Goal: Information Seeking & Learning: Learn about a topic

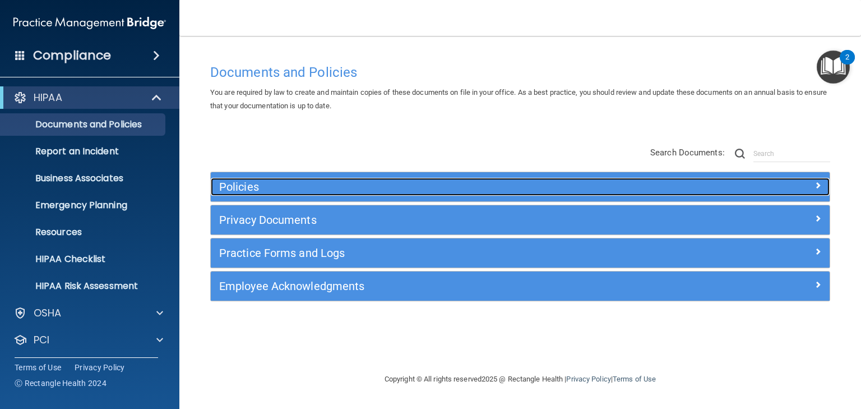
click at [245, 186] on h5 "Policies" at bounding box center [443, 187] width 448 height 12
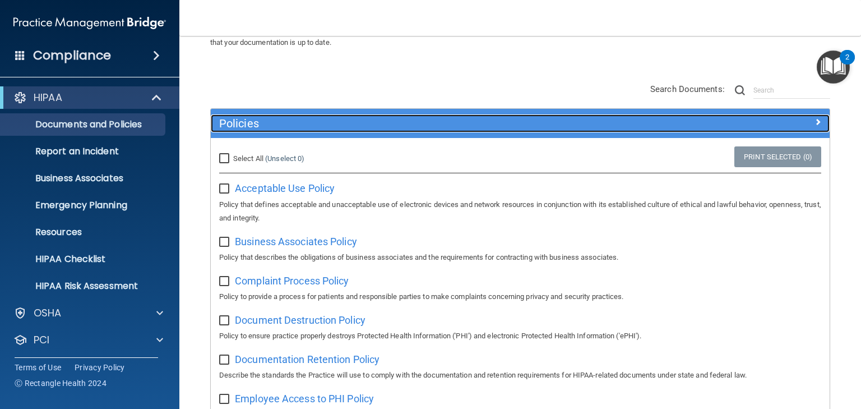
scroll to position [135, 0]
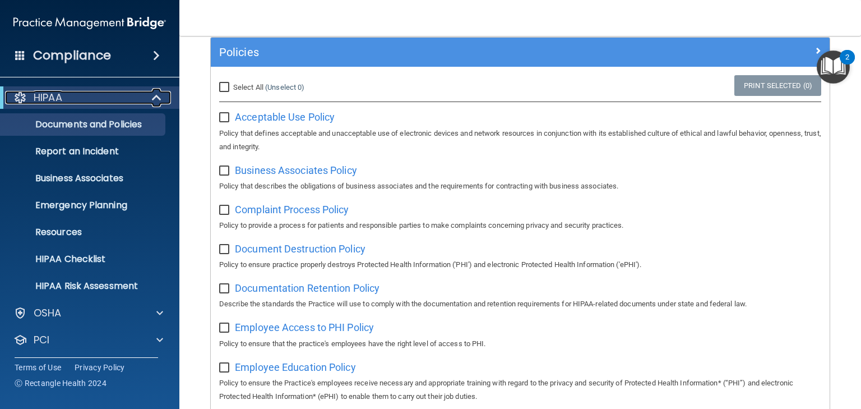
click at [66, 99] on div "HIPAA" at bounding box center [74, 97] width 139 height 13
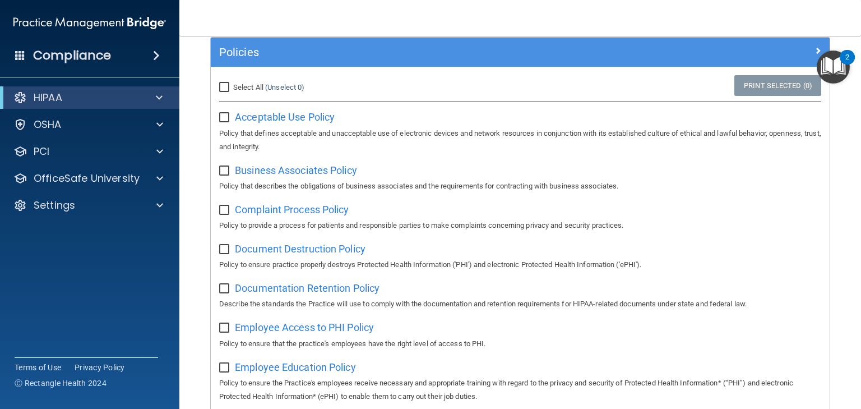
click at [153, 56] on span at bounding box center [156, 55] width 7 height 13
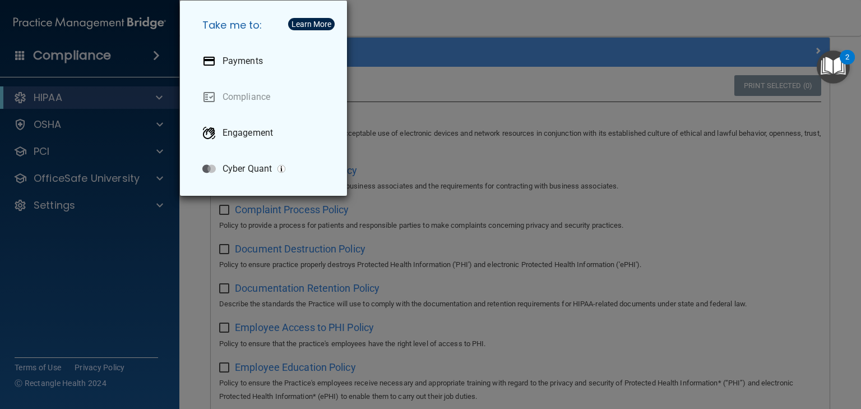
click at [385, 17] on div "Take me to: Payments Compliance Engagement Cyber Quant" at bounding box center [430, 204] width 861 height 409
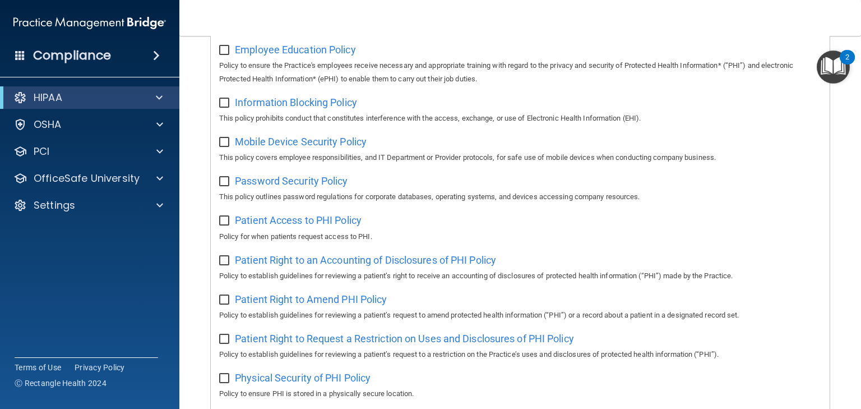
scroll to position [393, 0]
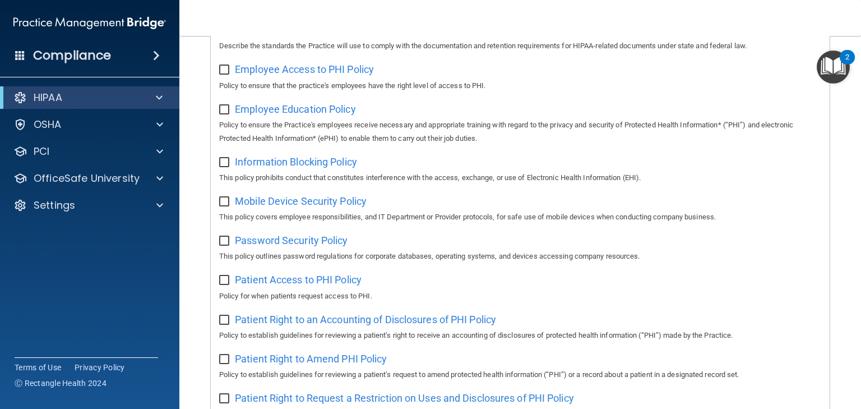
click at [829, 70] on img "Open Resource Center, 2 new notifications" at bounding box center [833, 66] width 33 height 33
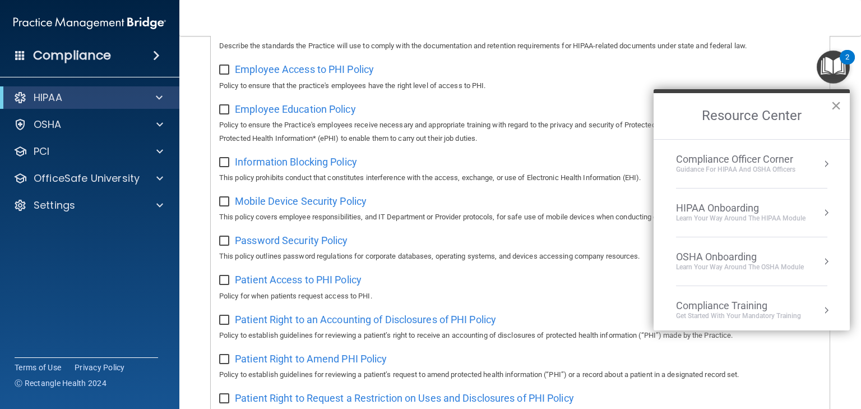
click at [834, 105] on button "×" at bounding box center [836, 105] width 11 height 18
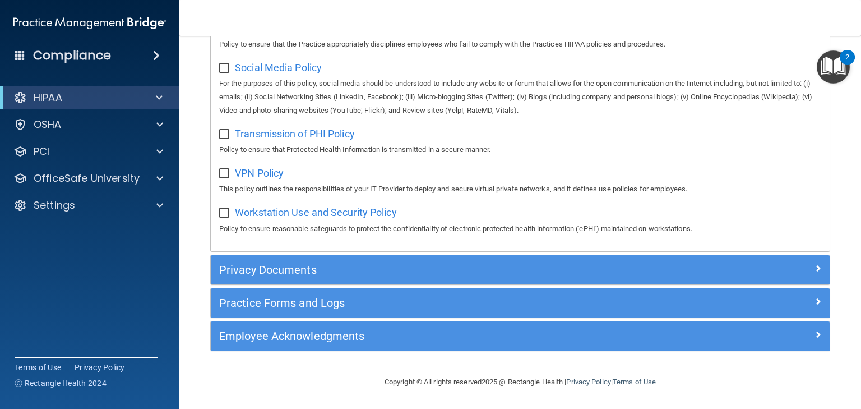
scroll to position [886, 0]
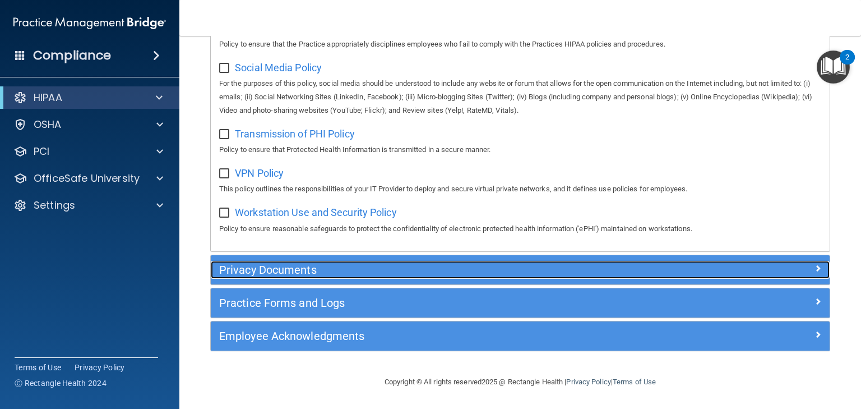
click at [256, 269] on h5 "Privacy Documents" at bounding box center [443, 270] width 448 height 12
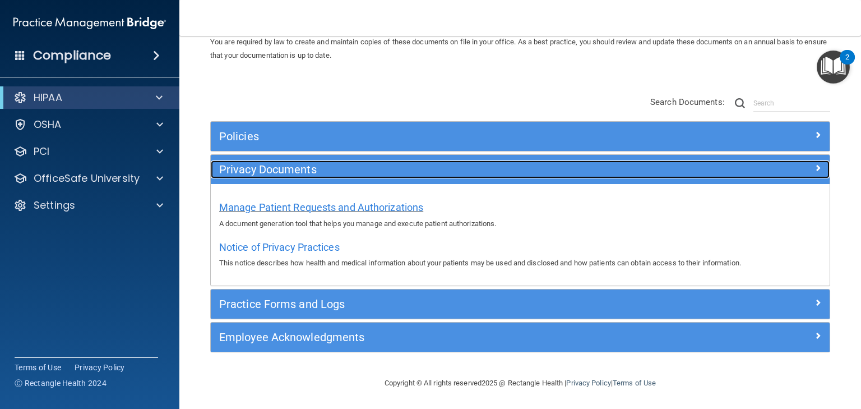
scroll to position [50, 0]
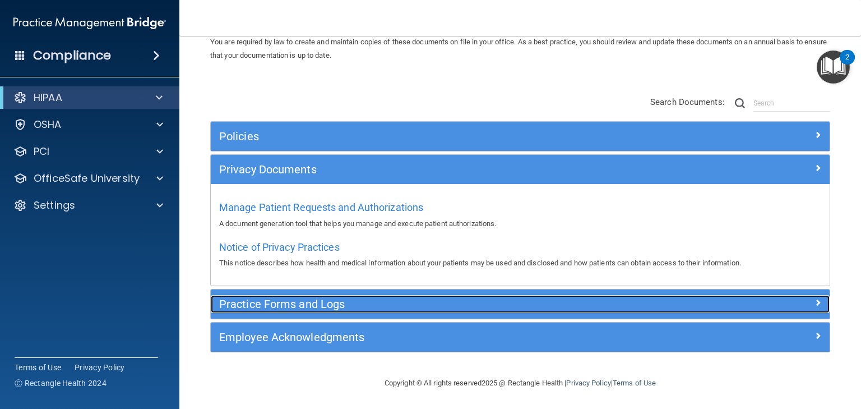
click at [260, 305] on h5 "Practice Forms and Logs" at bounding box center [443, 304] width 448 height 12
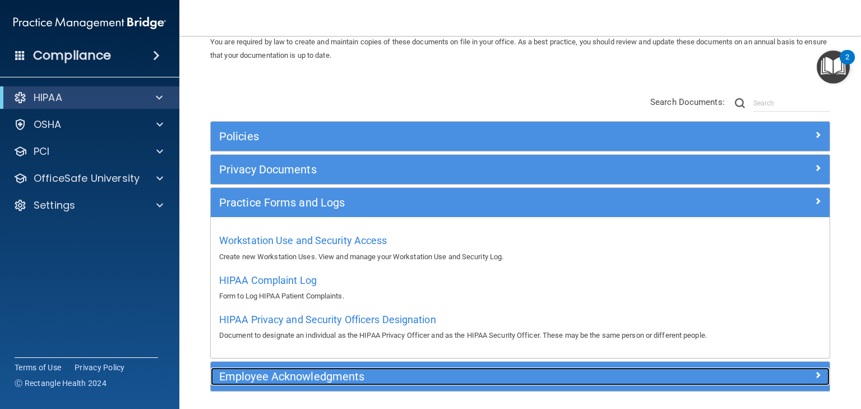
click at [260, 374] on h5 "Employee Acknowledgments" at bounding box center [443, 376] width 448 height 12
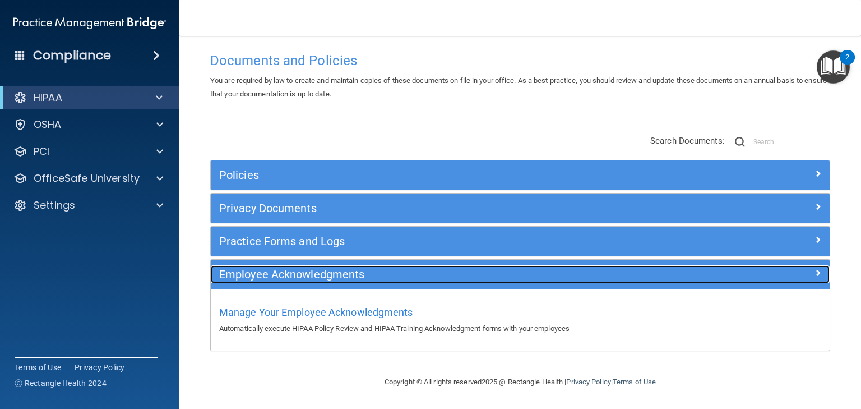
scroll to position [11, 0]
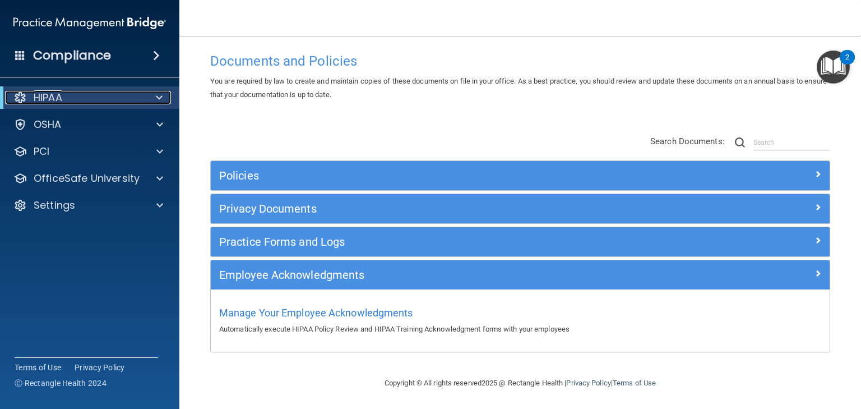
click at [56, 103] on p "HIPAA" at bounding box center [48, 97] width 29 height 13
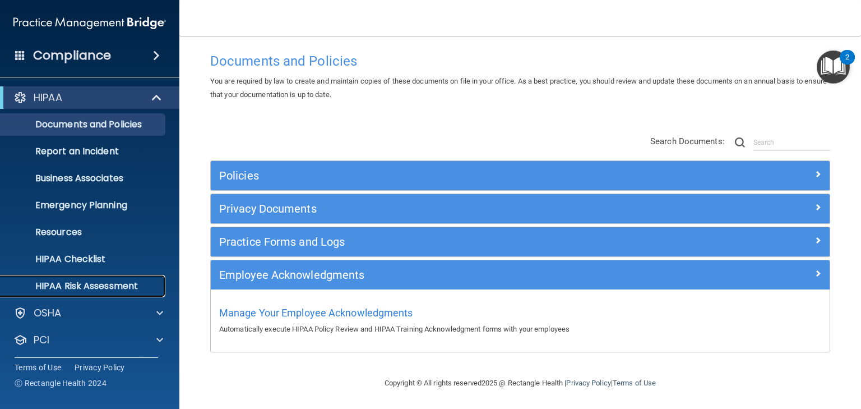
drag, startPoint x: 79, startPoint y: 284, endPoint x: 73, endPoint y: 288, distance: 7.3
click at [79, 284] on p "HIPAA Risk Assessment" at bounding box center [83, 285] width 153 height 11
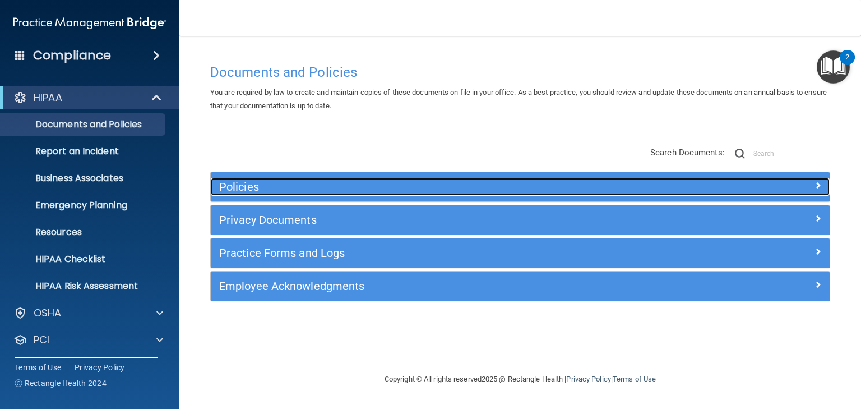
click at [247, 185] on h5 "Policies" at bounding box center [443, 187] width 448 height 12
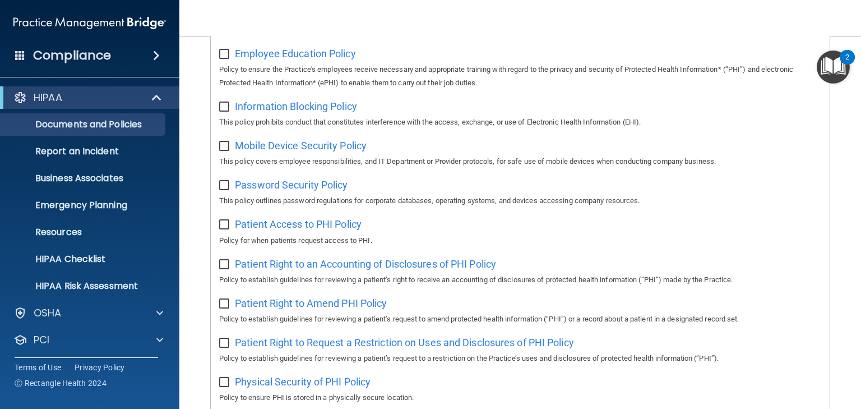
scroll to position [494, 0]
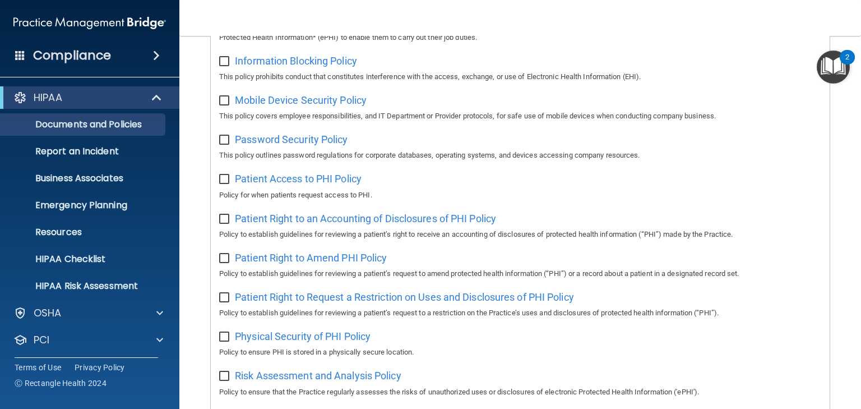
click at [829, 67] on img "Open Resource Center, 2 new notifications" at bounding box center [833, 66] width 33 height 33
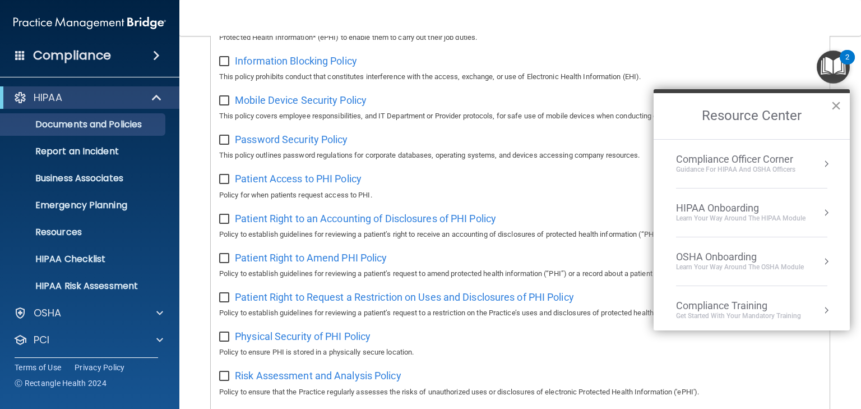
click at [837, 105] on button "×" at bounding box center [836, 105] width 11 height 18
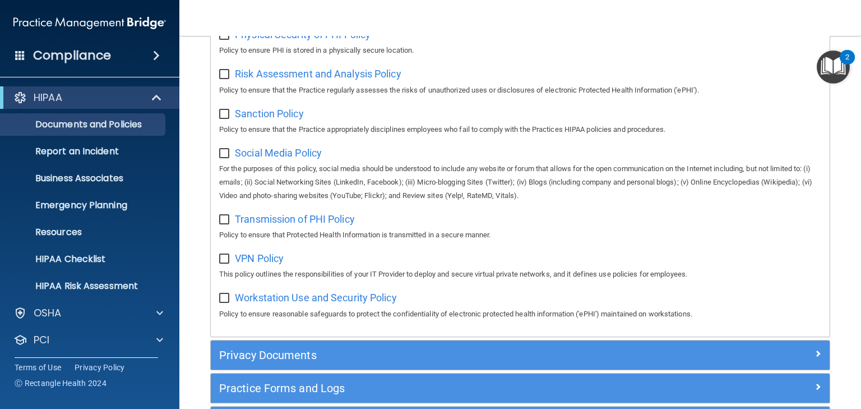
scroll to position [886, 0]
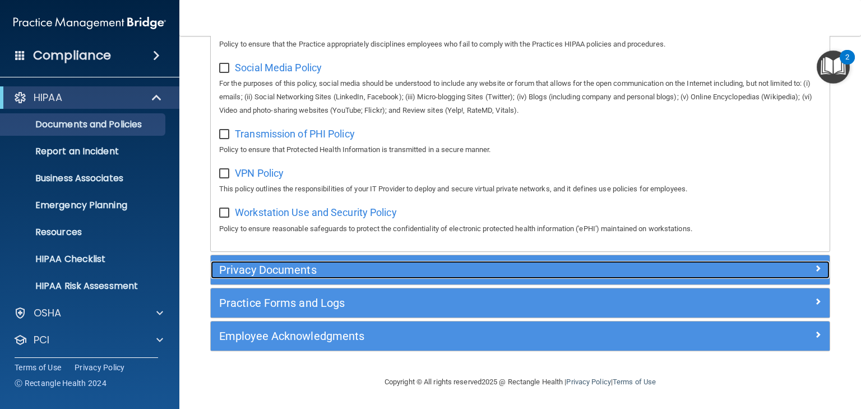
click at [262, 273] on h5 "Privacy Documents" at bounding box center [443, 270] width 448 height 12
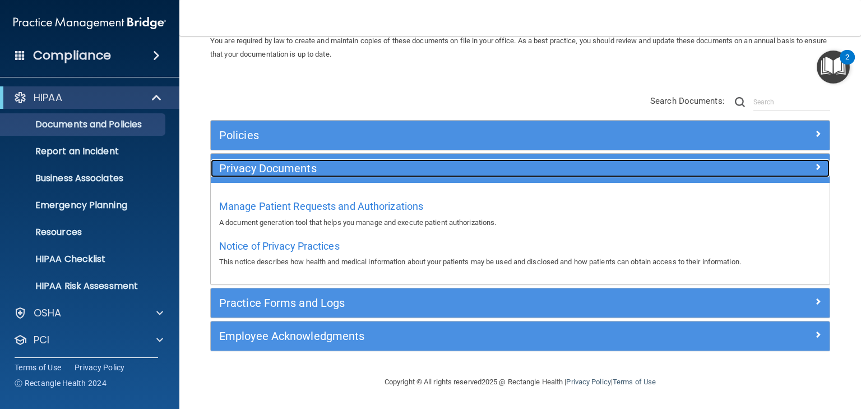
scroll to position [50, 0]
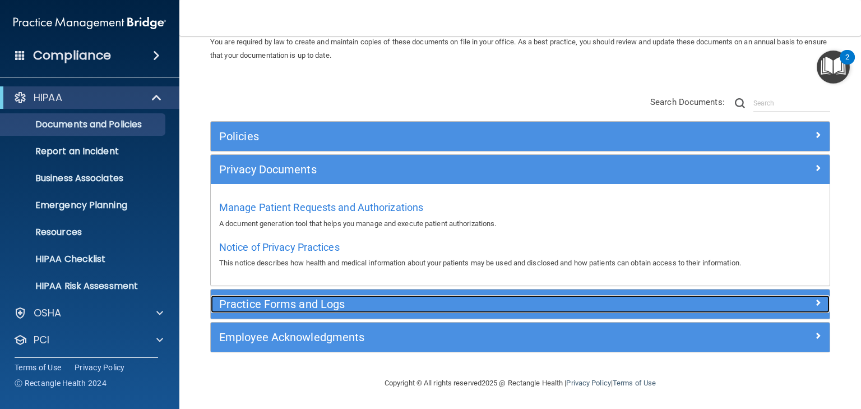
click at [262, 299] on h5 "Practice Forms and Logs" at bounding box center [443, 304] width 448 height 12
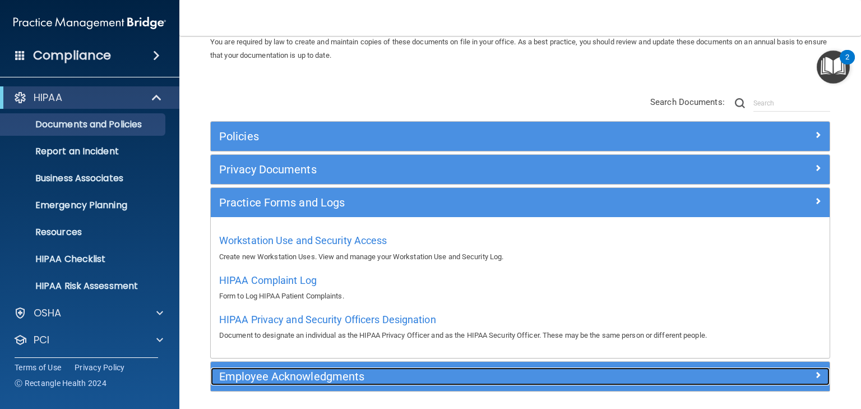
click at [269, 377] on h5 "Employee Acknowledgments" at bounding box center [443, 376] width 448 height 12
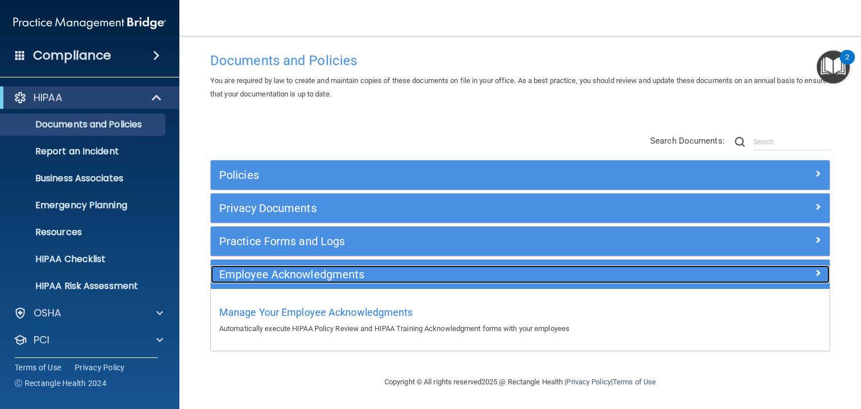
scroll to position [11, 0]
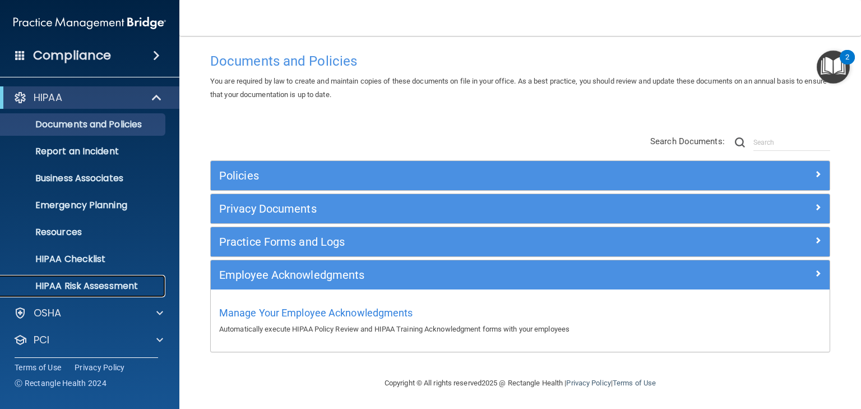
click at [99, 287] on p "HIPAA Risk Assessment" at bounding box center [83, 285] width 153 height 11
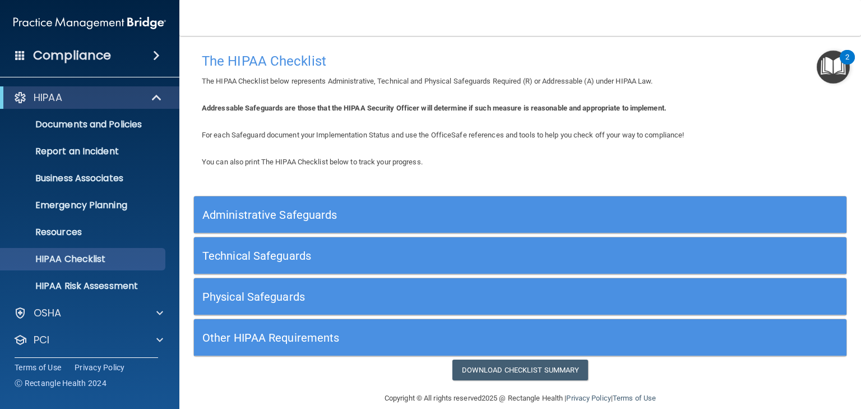
click at [274, 211] on h5 "Administrative Safeguards" at bounding box center [438, 215] width 473 height 12
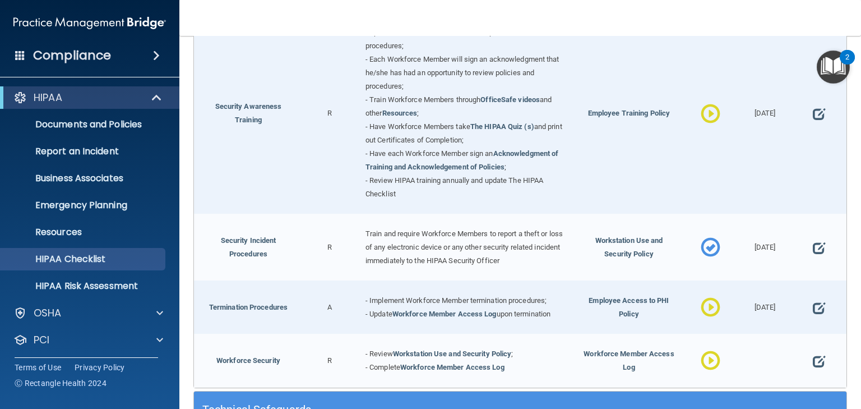
scroll to position [987, 0]
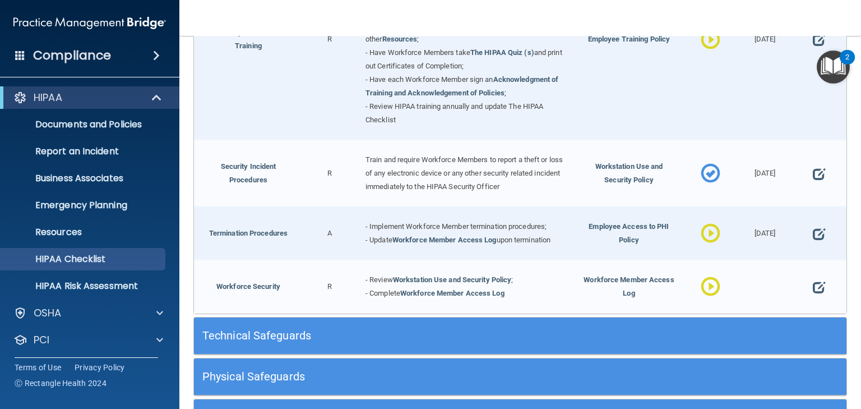
click at [283, 329] on h5 "Technical Safeguards" at bounding box center [438, 335] width 473 height 12
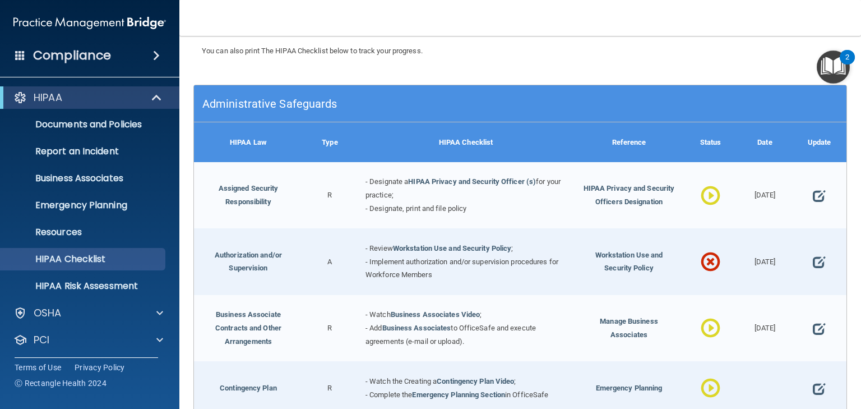
scroll to position [45, 0]
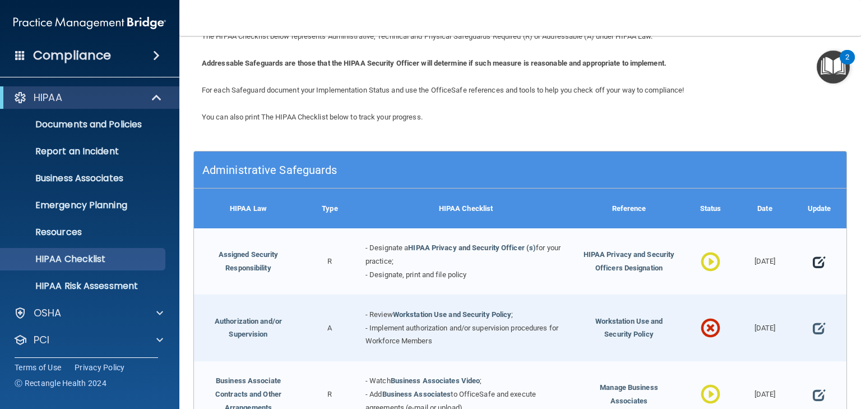
click at [813, 261] on span at bounding box center [819, 261] width 12 height 27
select select "in_progress"
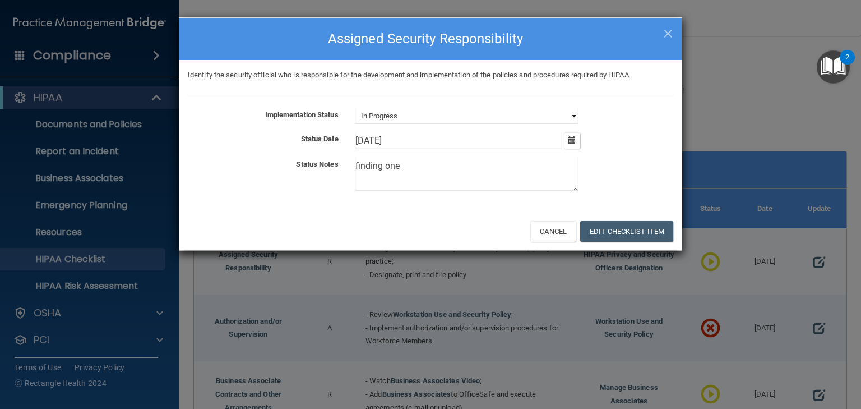
click at [570, 114] on select "Not Started In Progress Completed" at bounding box center [467, 116] width 223 height 16
click at [666, 34] on span "×" at bounding box center [669, 32] width 10 height 22
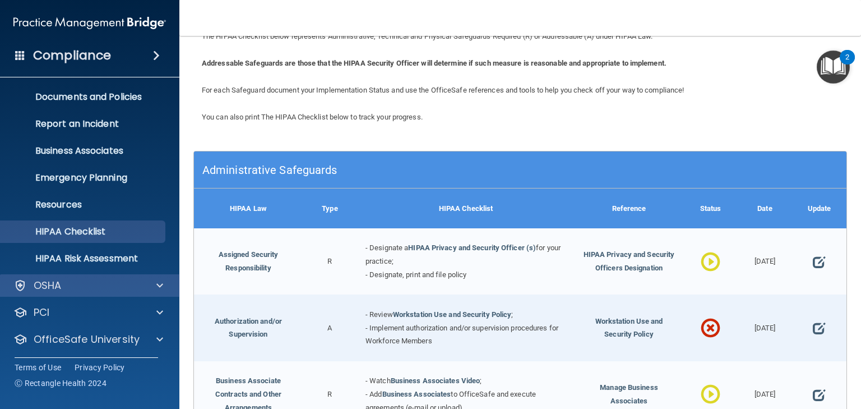
scroll to position [56, 0]
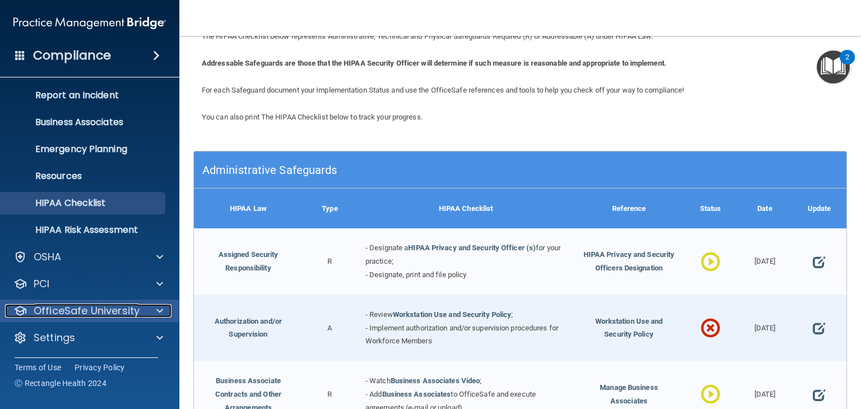
click at [117, 311] on p "OfficeSafe University" at bounding box center [87, 310] width 106 height 13
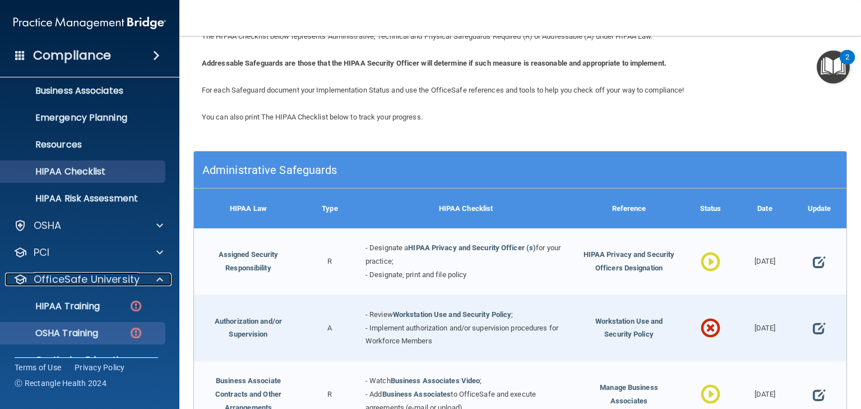
scroll to position [137, 0]
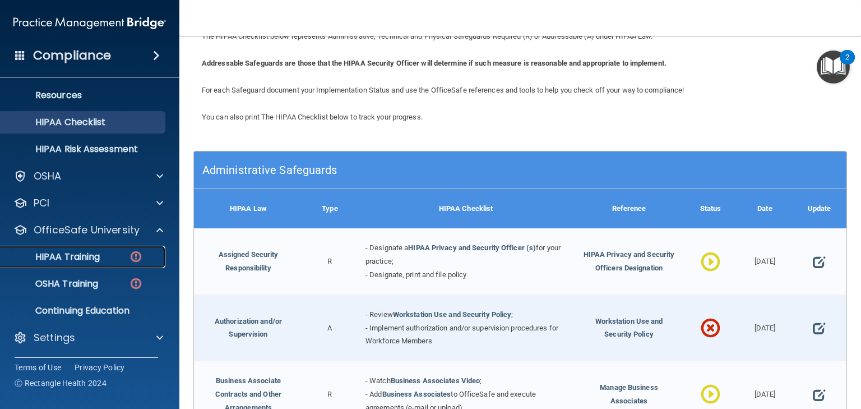
click at [75, 256] on p "HIPAA Training" at bounding box center [53, 256] width 93 height 11
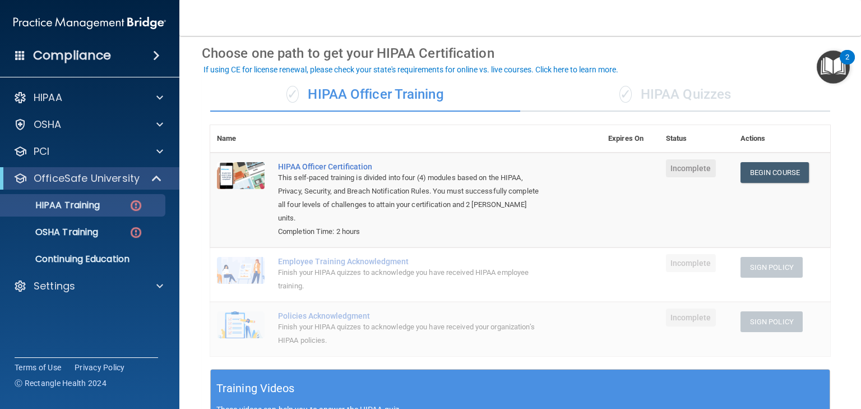
click at [690, 91] on div "✓ HIPAA Quizzes" at bounding box center [675, 95] width 310 height 34
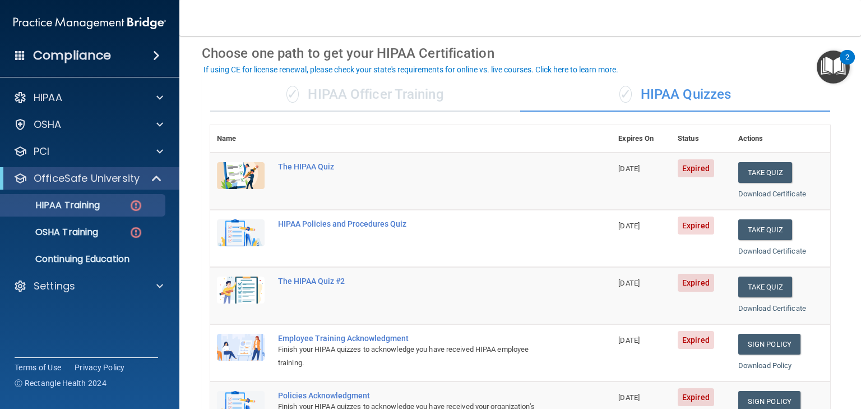
click at [360, 94] on div "✓ HIPAA Officer Training" at bounding box center [365, 95] width 310 height 34
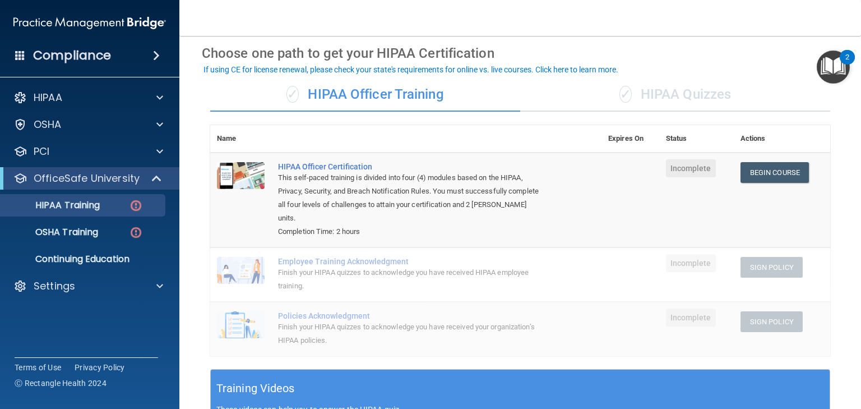
click at [674, 97] on div "✓ HIPAA Quizzes" at bounding box center [675, 95] width 310 height 34
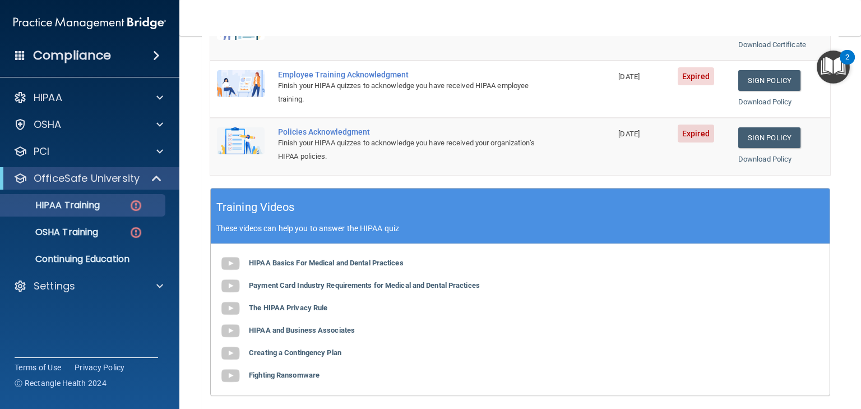
scroll to position [404, 0]
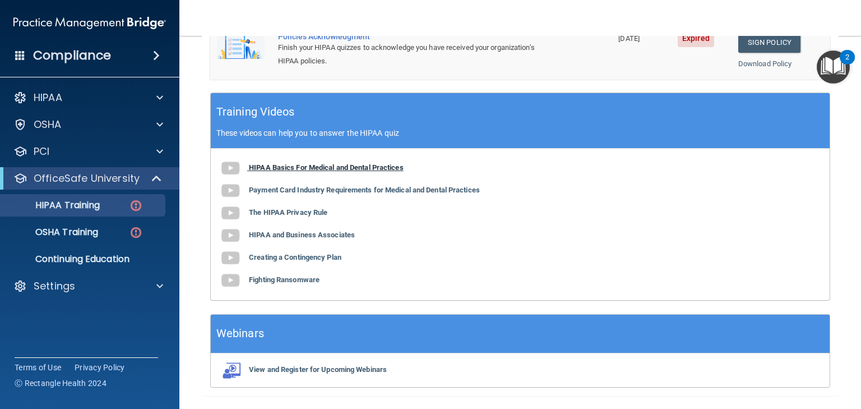
click at [308, 167] on b "HIPAA Basics For Medical and Dental Practices" at bounding box center [326, 167] width 155 height 8
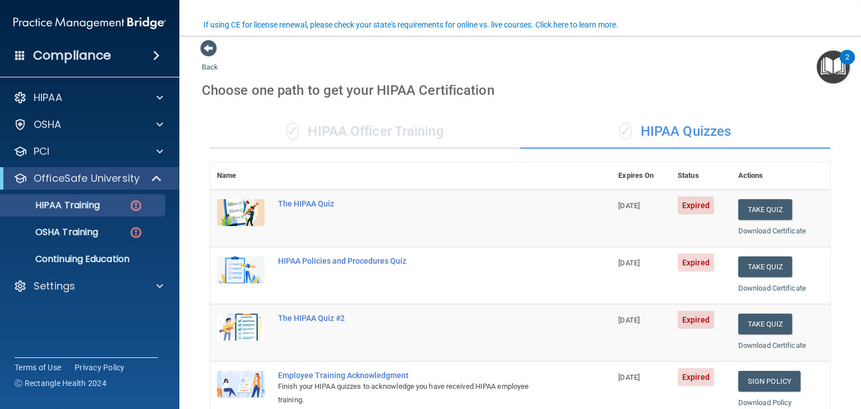
scroll to position [0, 0]
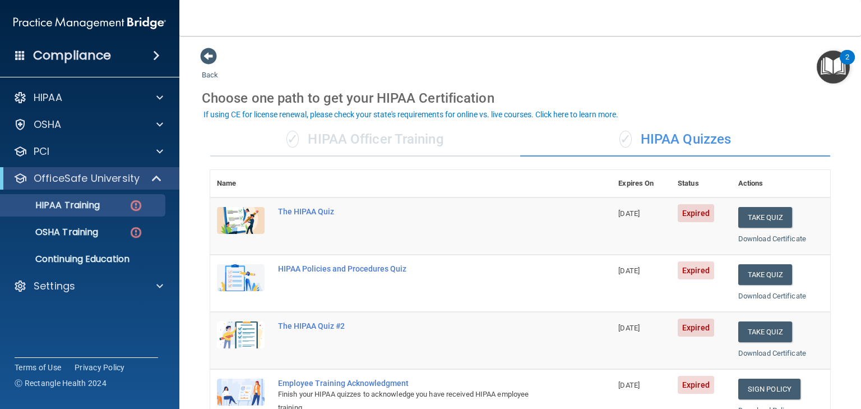
click at [364, 136] on div "✓ HIPAA Officer Training" at bounding box center [365, 140] width 310 height 34
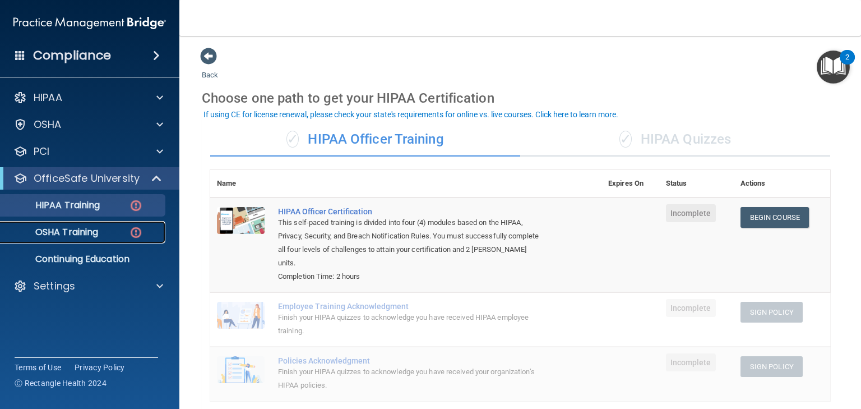
click at [83, 230] on p "OSHA Training" at bounding box center [52, 232] width 91 height 11
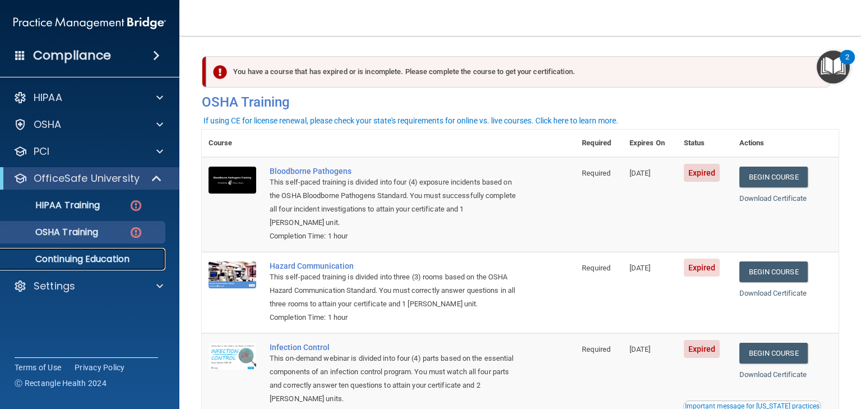
click at [78, 260] on p "Continuing Education" at bounding box center [83, 259] width 153 height 11
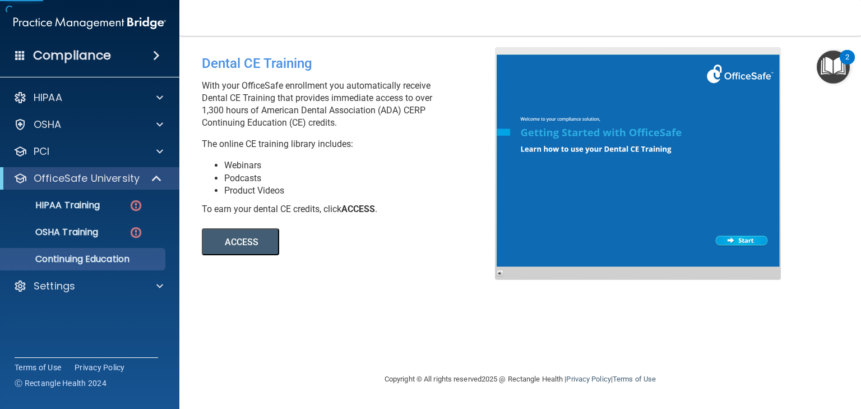
click at [245, 236] on button "ACCESS" at bounding box center [240, 241] width 77 height 27
click at [220, 244] on button "ACCESS" at bounding box center [240, 241] width 77 height 27
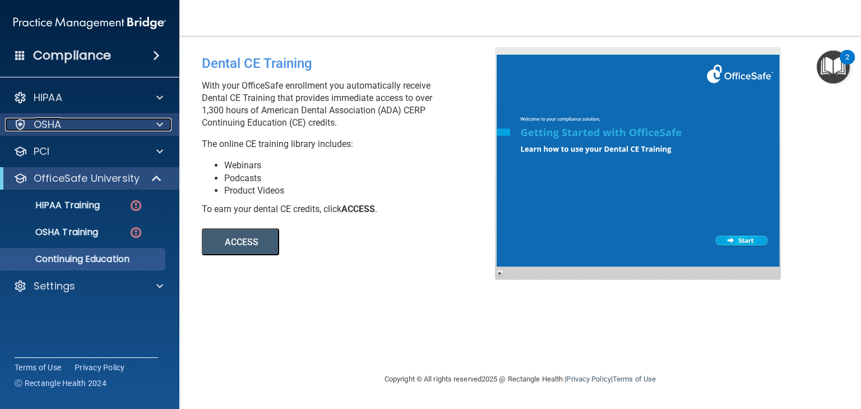
click at [47, 119] on p "OSHA" at bounding box center [48, 124] width 28 height 13
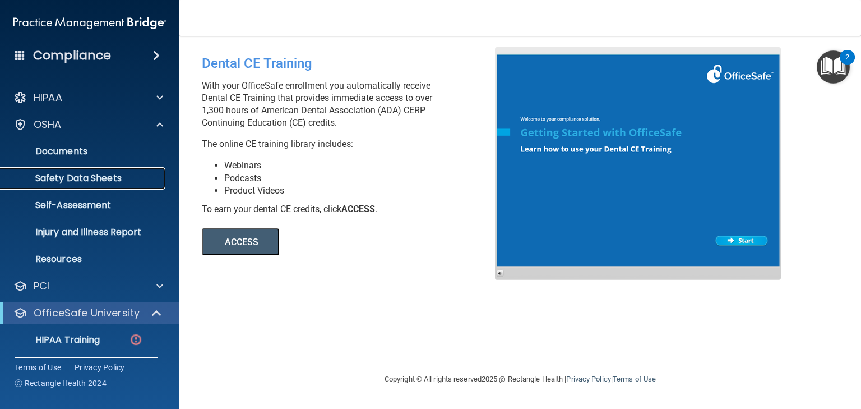
click at [79, 180] on p "Safety Data Sheets" at bounding box center [83, 178] width 153 height 11
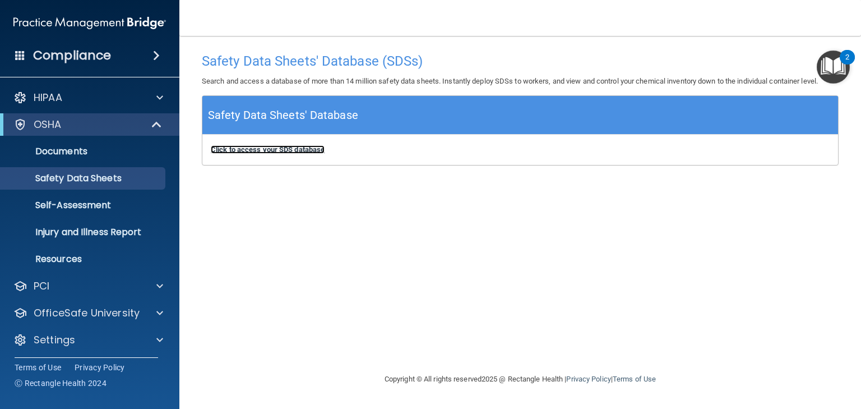
click at [292, 148] on b "Click to access your SDS database" at bounding box center [268, 149] width 114 height 8
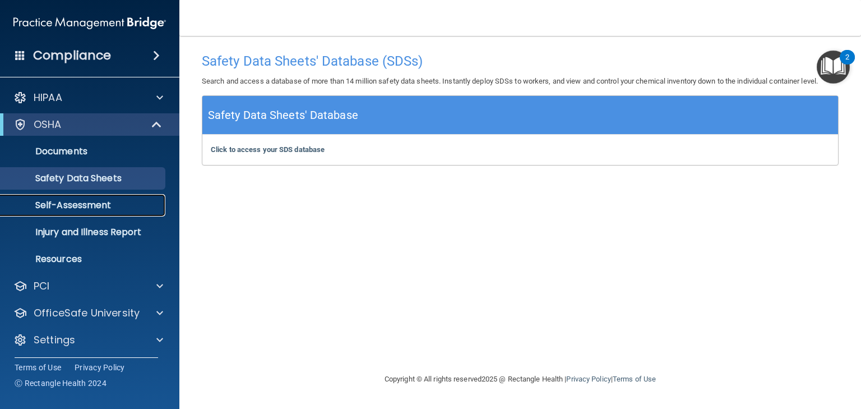
click at [73, 202] on p "Self-Assessment" at bounding box center [83, 205] width 153 height 11
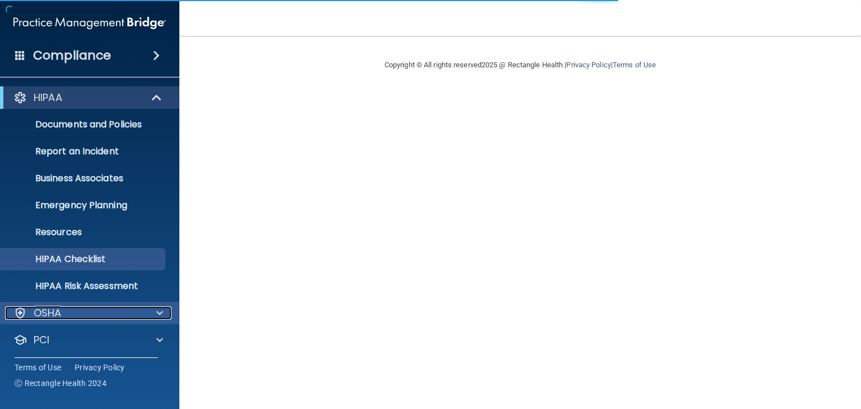
click at [50, 312] on p "OSHA" at bounding box center [48, 312] width 28 height 13
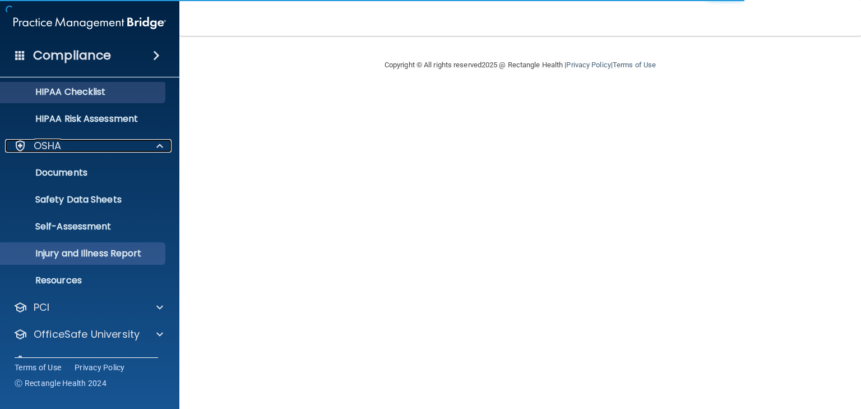
scroll to position [179, 0]
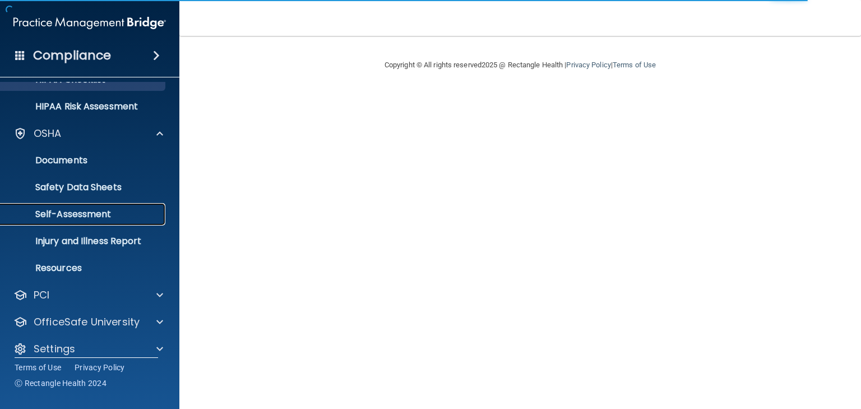
click at [84, 206] on link "Self-Assessment" at bounding box center [77, 214] width 177 height 22
